Goal: Find specific page/section: Find specific page/section

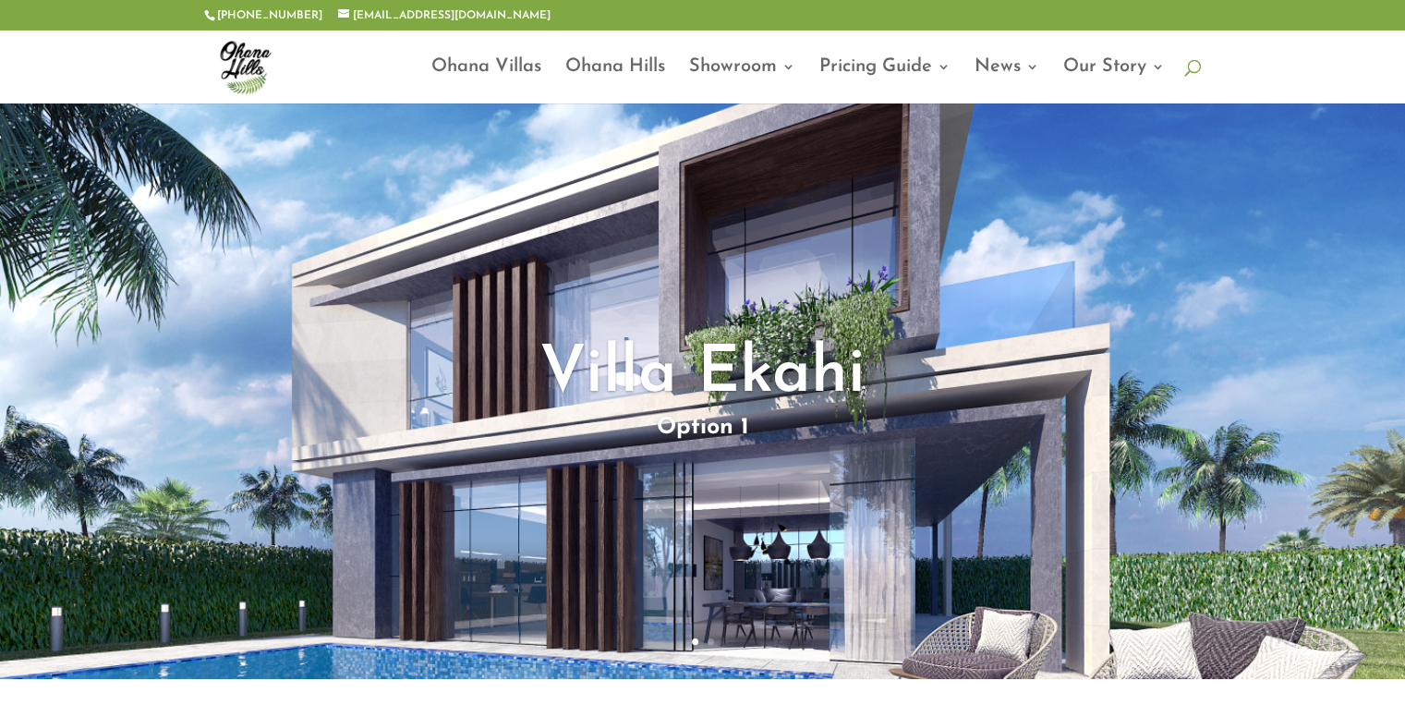
click at [1185, 63] on span at bounding box center [1185, 63] width 0 height 0
click at [654, 65] on input "search" at bounding box center [815, 67] width 717 height 74
type input "**********"
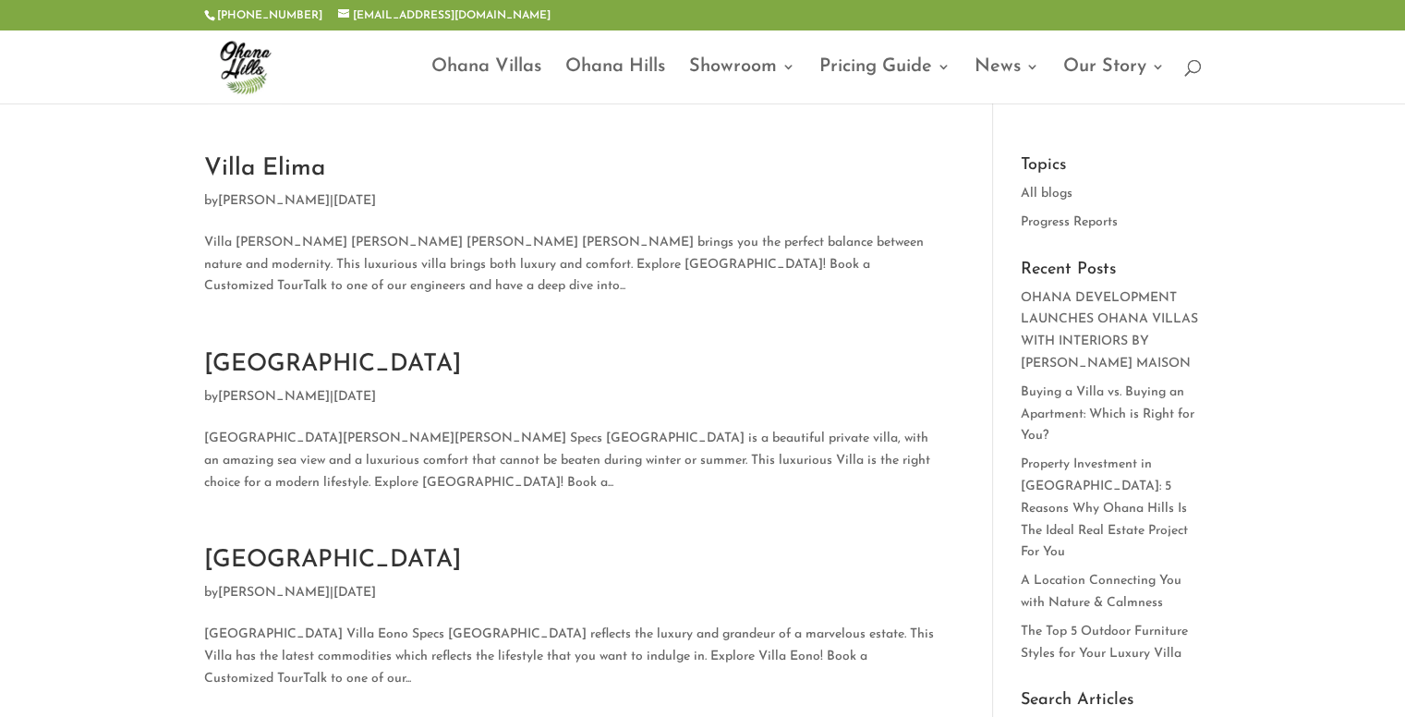
click at [299, 174] on link "Villa Elima" at bounding box center [264, 168] width 121 height 25
